Goal: Check status: Check status

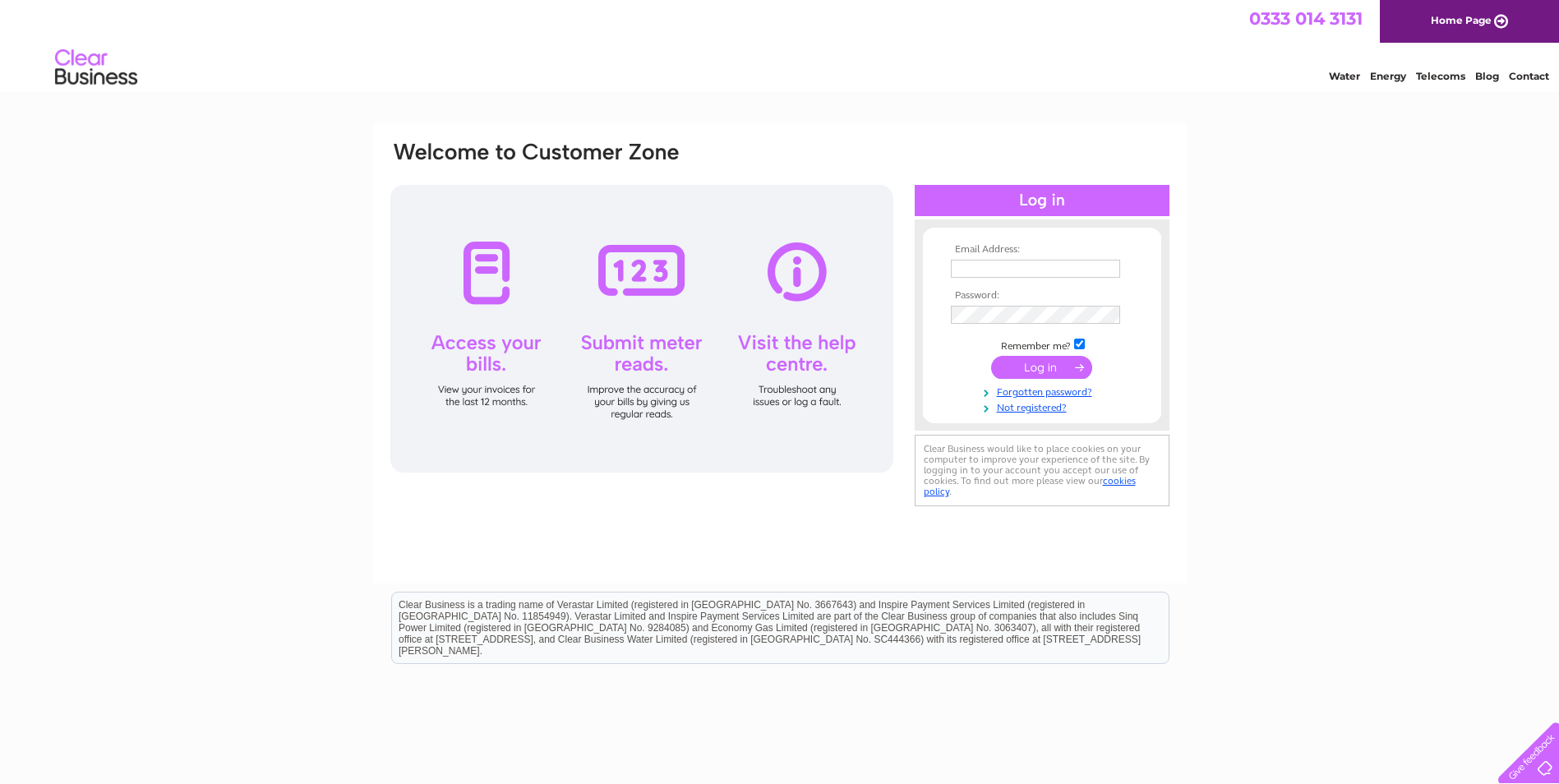
type input "leeann.byrne@driverhire.co.uk"
click at [1056, 365] on input "submit" at bounding box center [1041, 367] width 101 height 23
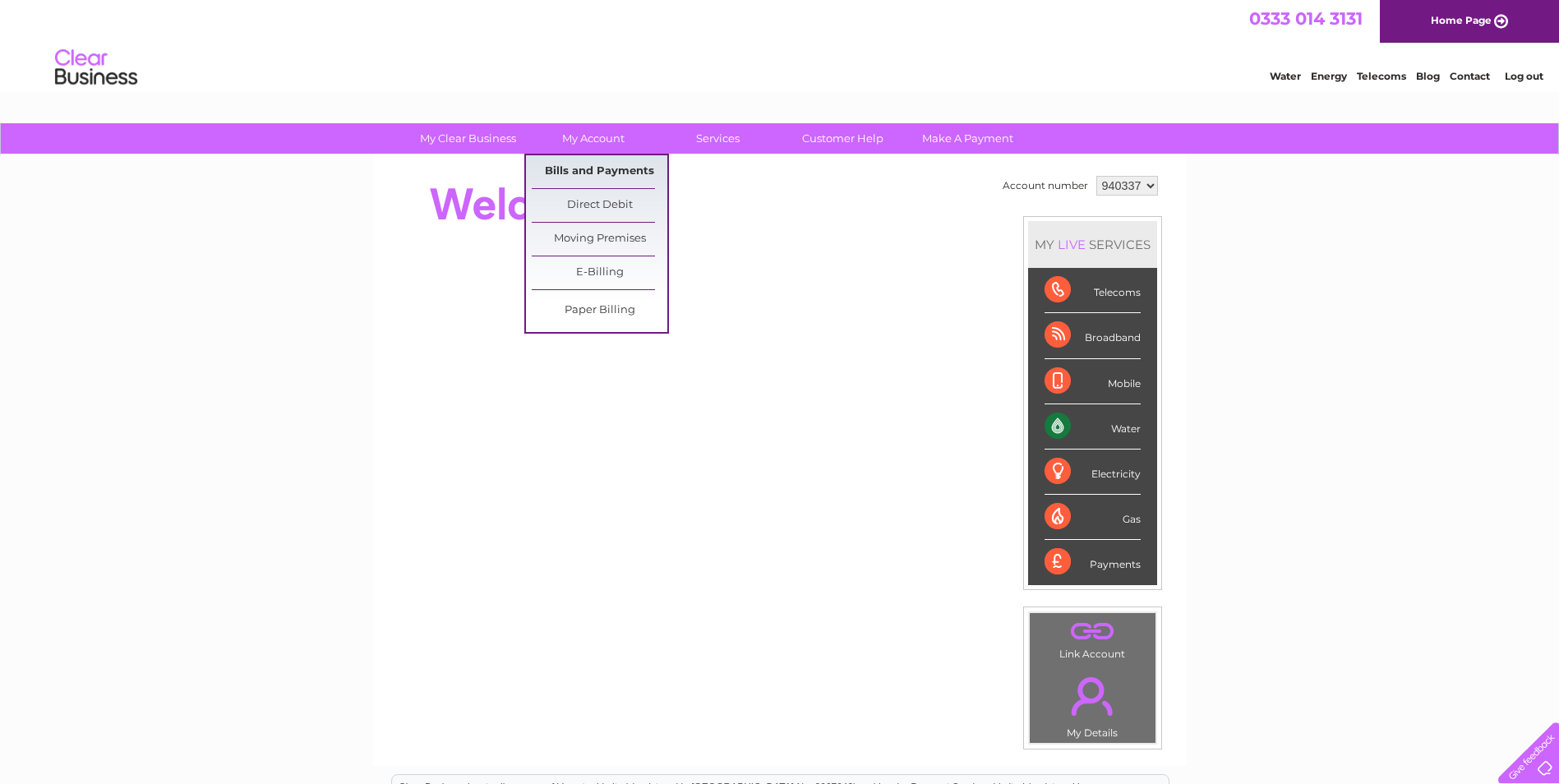
click at [586, 166] on link "Bills and Payments" at bounding box center [600, 171] width 135 height 33
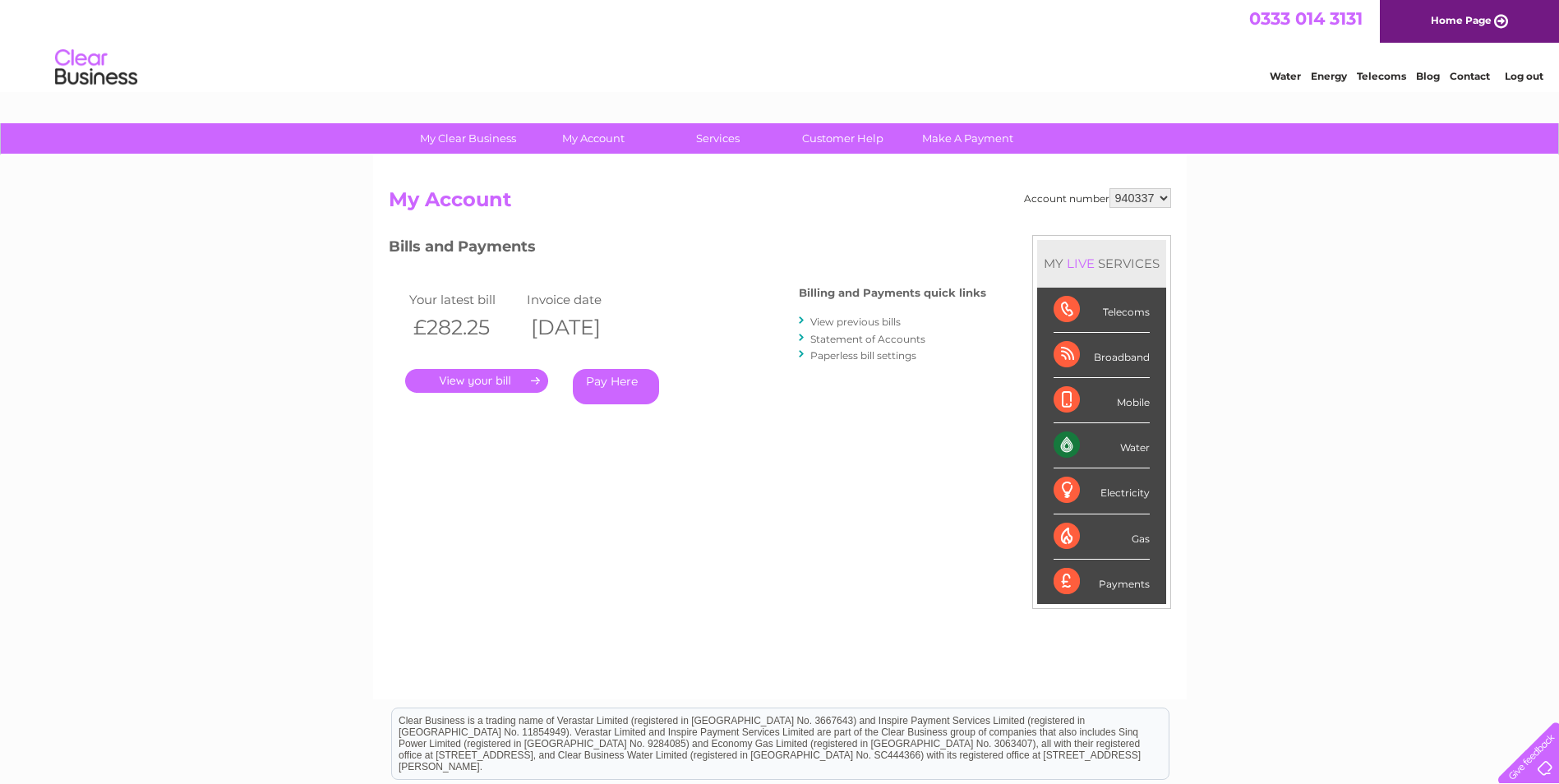
click at [464, 376] on link "." at bounding box center [477, 381] width 143 height 24
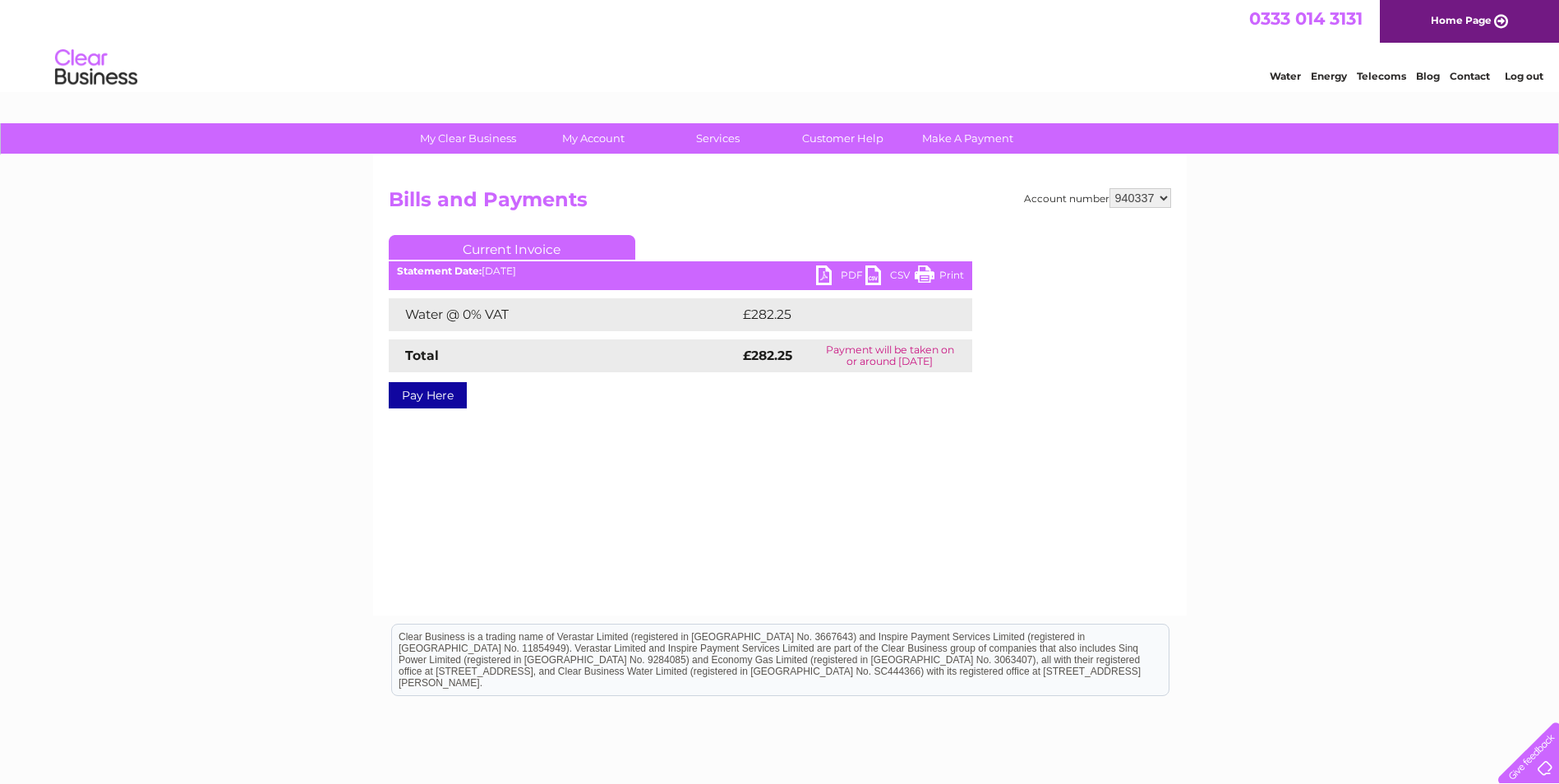
click at [820, 276] on link "PDF" at bounding box center [840, 277] width 49 height 24
click at [820, 272] on link "PDF" at bounding box center [840, 277] width 49 height 24
